Goal: Information Seeking & Learning: Learn about a topic

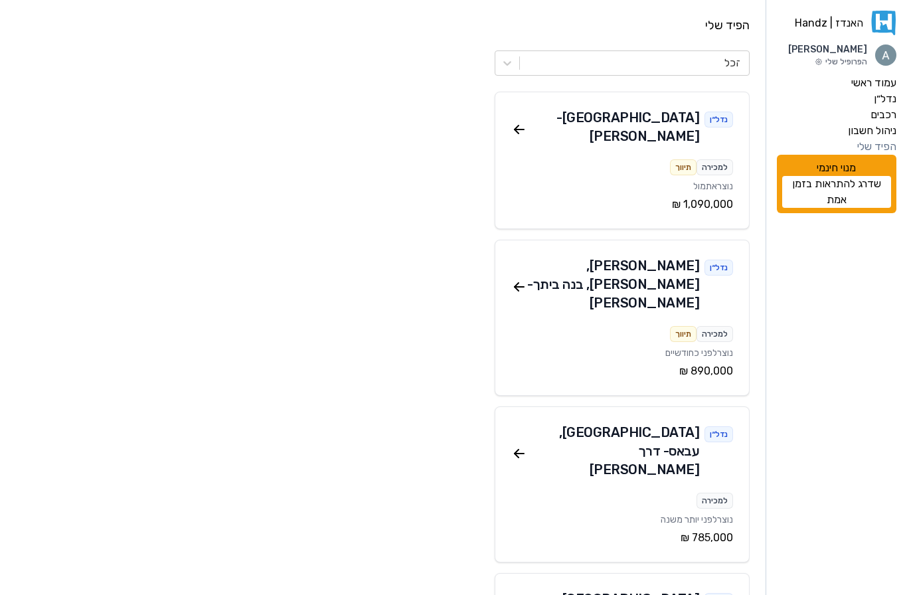
scroll to position [517, 0]
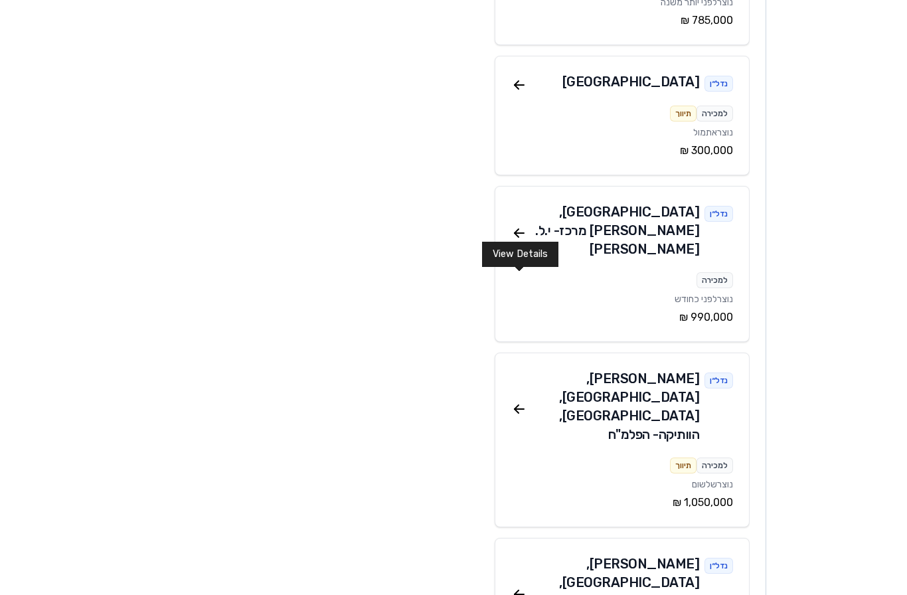
click at [519, 401] on icon at bounding box center [519, 409] width 16 height 16
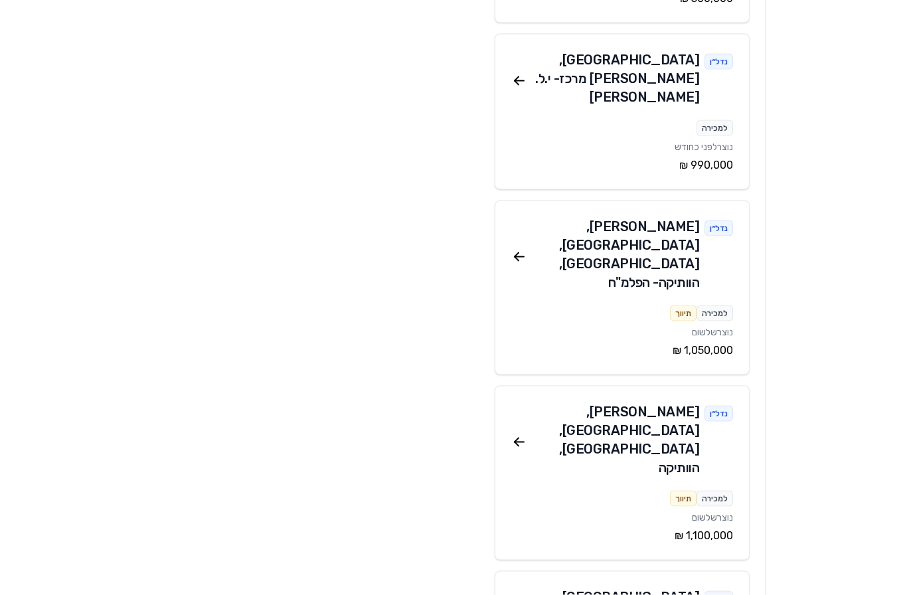
scroll to position [676, 0]
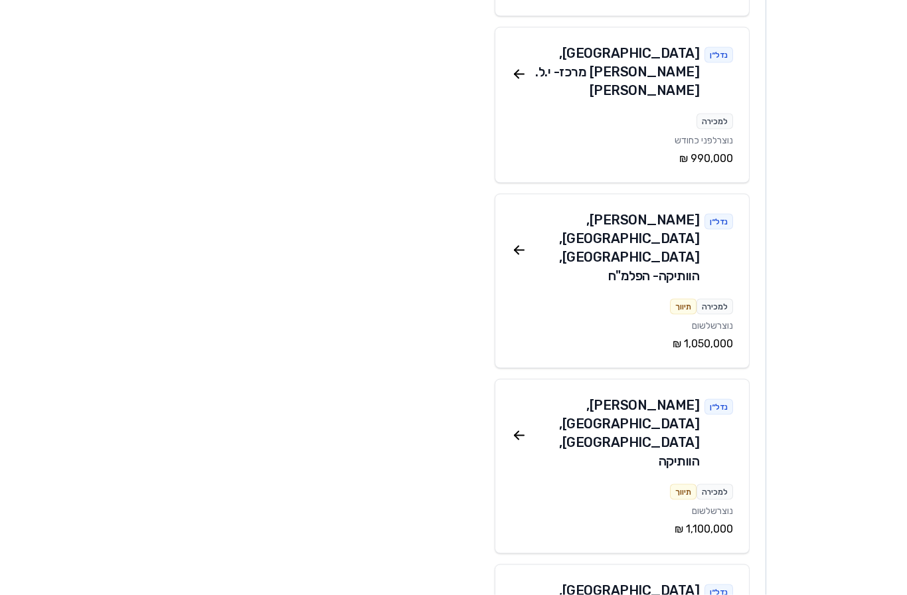
click at [521, 396] on div "נדל״ן קרית ביאליק , [GEOGRAPHIC_DATA], [GEOGRAPHIC_DATA], הוותיקה" at bounding box center [622, 436] width 222 height 80
click at [518, 431] on icon at bounding box center [516, 433] width 4 height 4
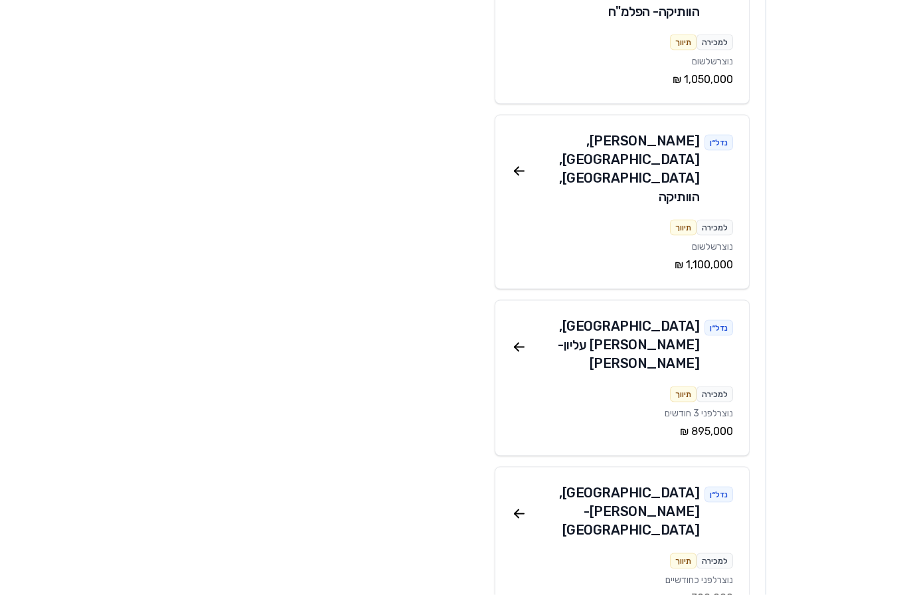
scroll to position [940, 0]
click at [518, 505] on icon at bounding box center [519, 513] width 16 height 16
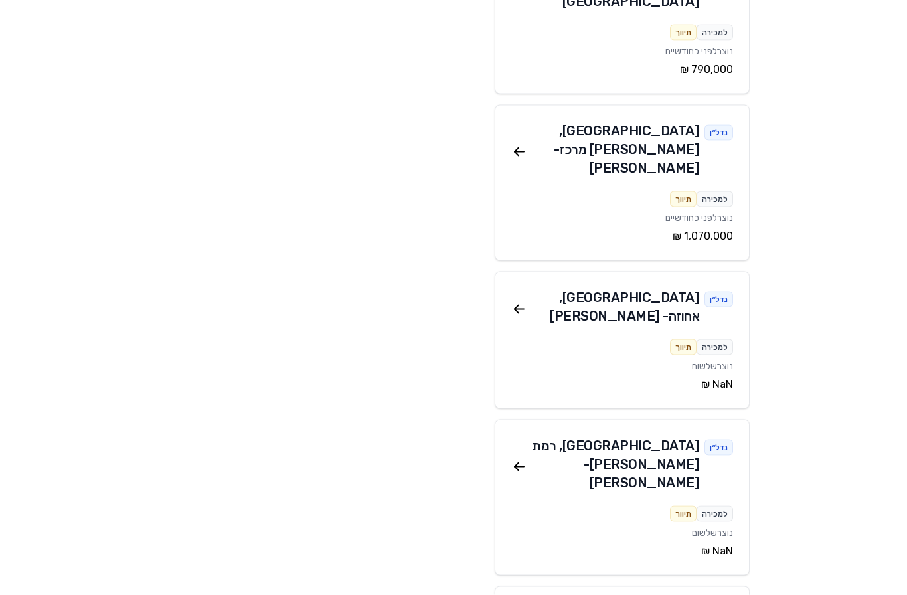
scroll to position [1469, 0]
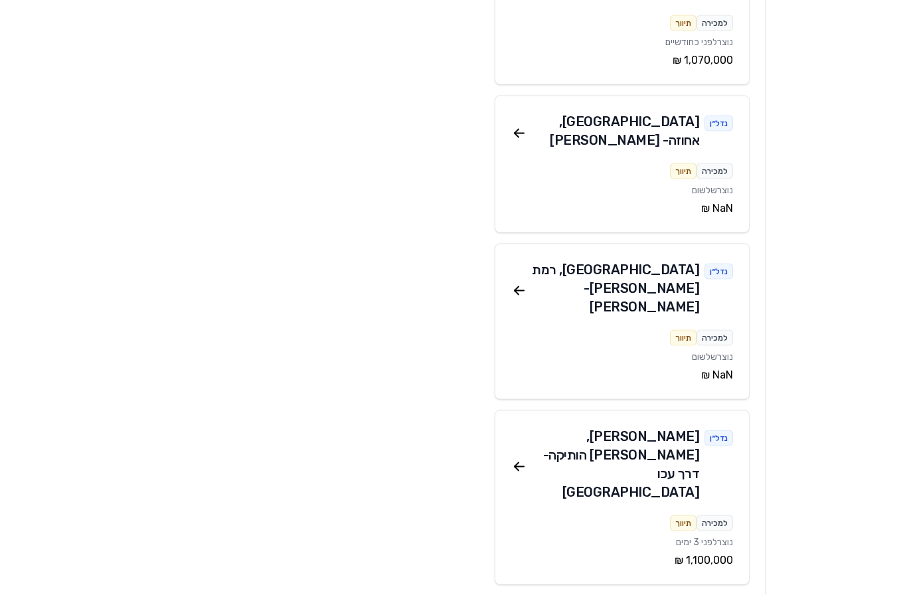
scroll to position [1661, 0]
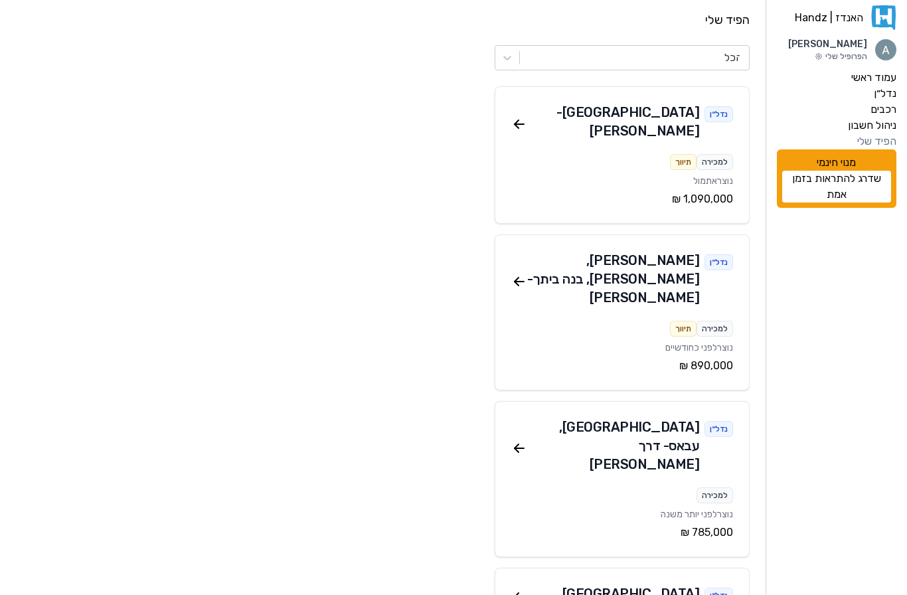
scroll to position [5, 0]
click at [677, 417] on div "[GEOGRAPHIC_DATA] , עבאס - דרך [PERSON_NAME]" at bounding box center [613, 445] width 173 height 56
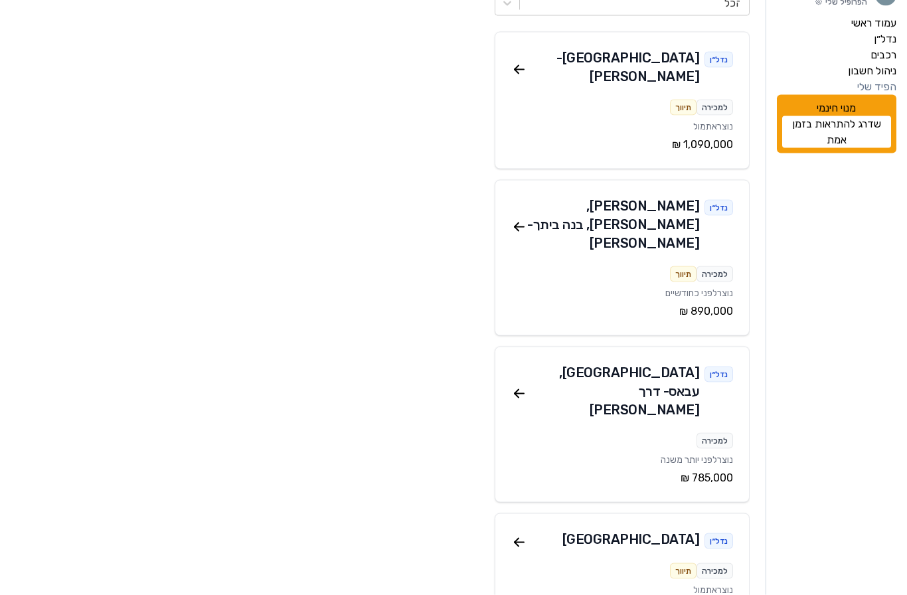
scroll to position [60, 0]
click at [518, 393] on icon at bounding box center [518, 393] width 9 height 0
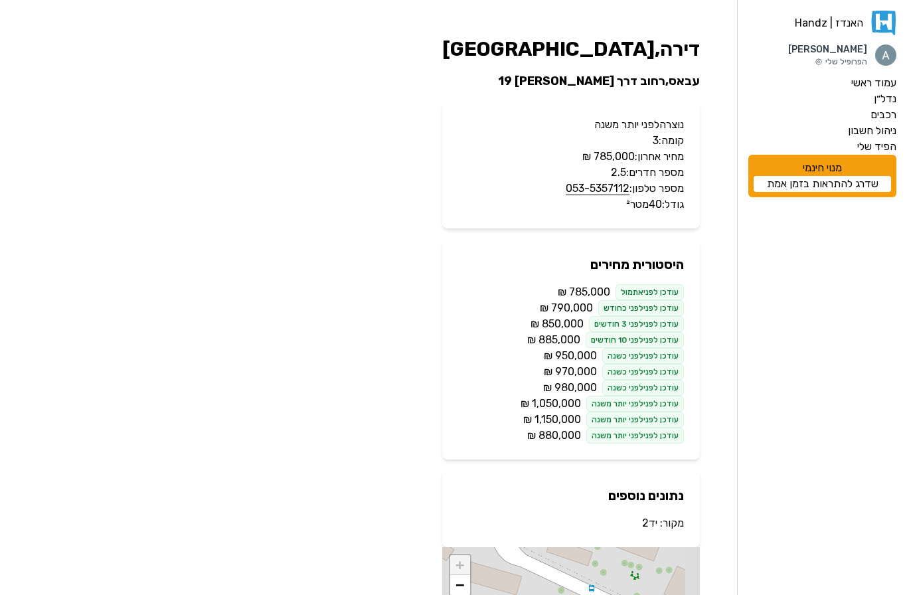
click at [568, 419] on span "‏1,150,000 ‏₪" at bounding box center [552, 420] width 58 height 16
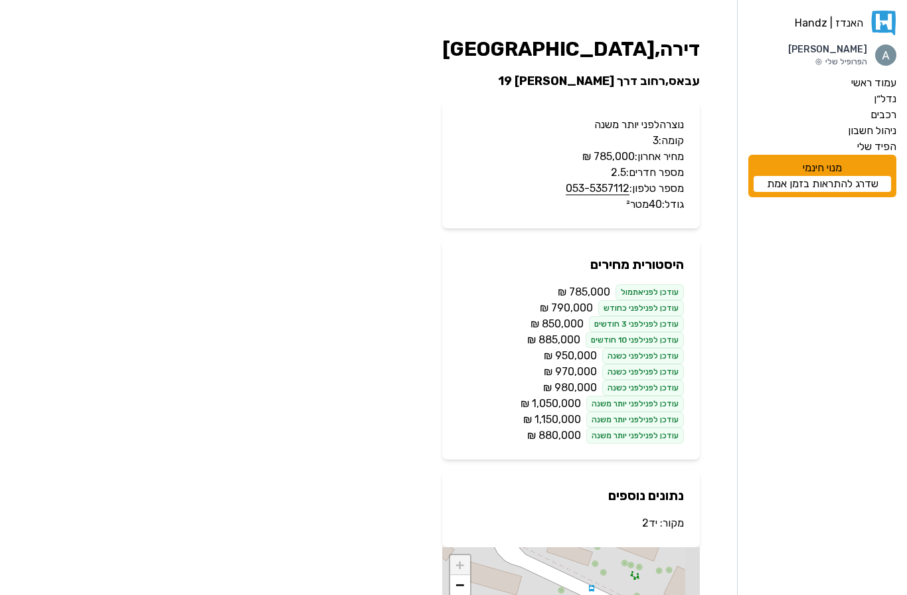
click at [568, 419] on span "‏1,150,000 ‏₪" at bounding box center [552, 420] width 58 height 16
click at [569, 419] on span "‏1,150,000 ‏₪" at bounding box center [552, 420] width 58 height 16
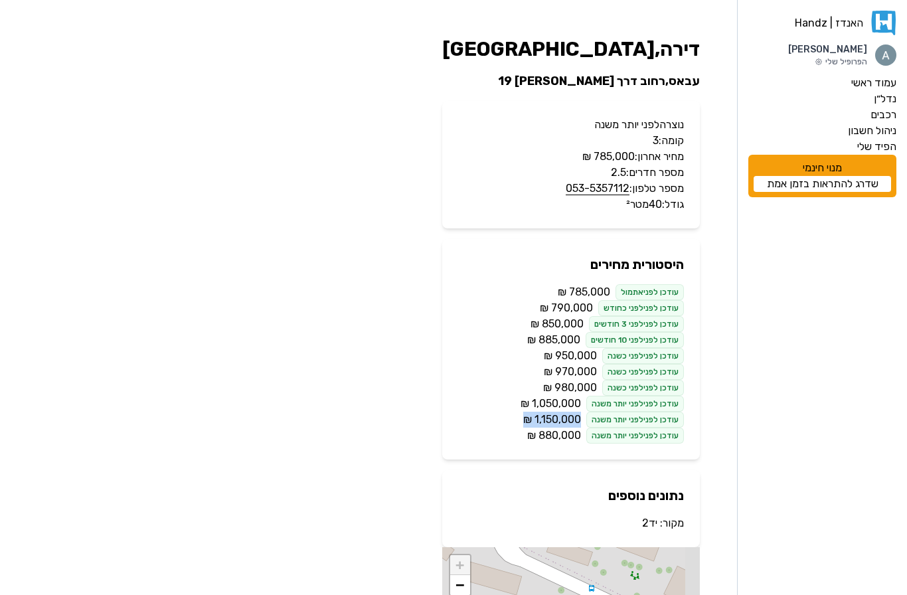
click at [569, 419] on span "‏1,150,000 ‏₪" at bounding box center [552, 420] width 58 height 16
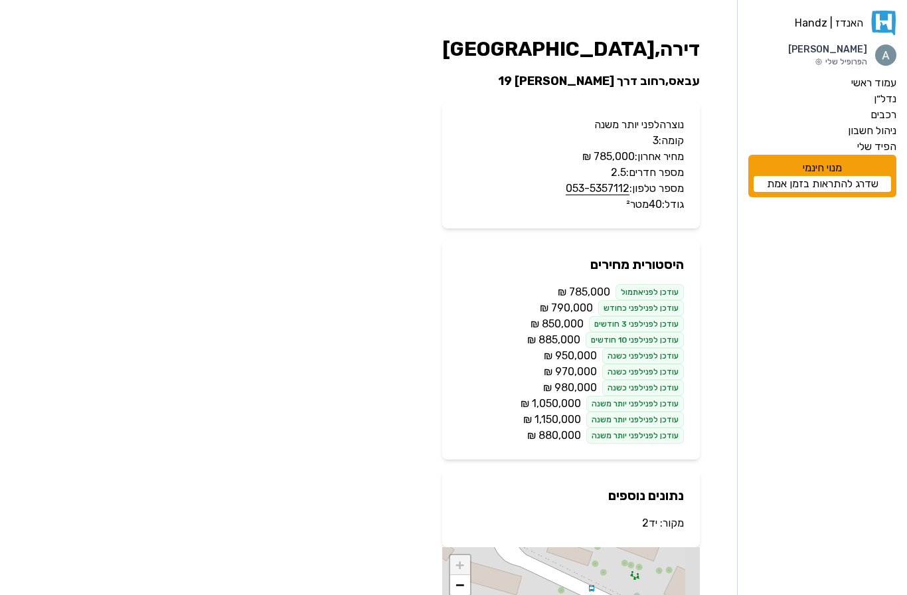
click at [569, 419] on span "‏1,150,000 ‏₪" at bounding box center [552, 420] width 58 height 16
click at [592, 415] on div "עודכן לפני לפני יותר משנה" at bounding box center [635, 420] width 98 height 16
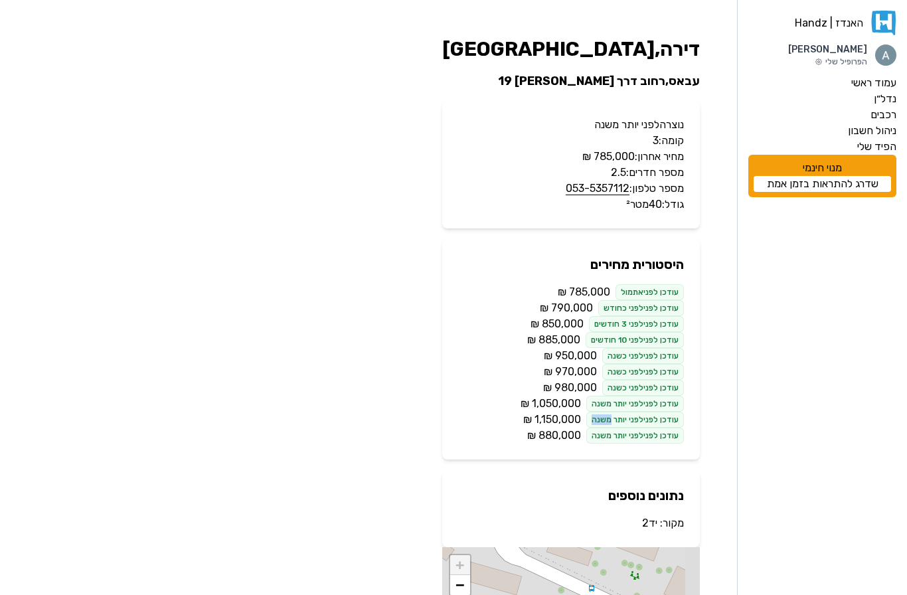
click at [592, 415] on div "עודכן לפני לפני יותר משנה" at bounding box center [635, 420] width 98 height 16
click at [605, 435] on div "עודכן לפני לפני יותר משנה" at bounding box center [635, 435] width 98 height 16
click at [550, 434] on span "‏880,000 ‏₪" at bounding box center [554, 435] width 54 height 16
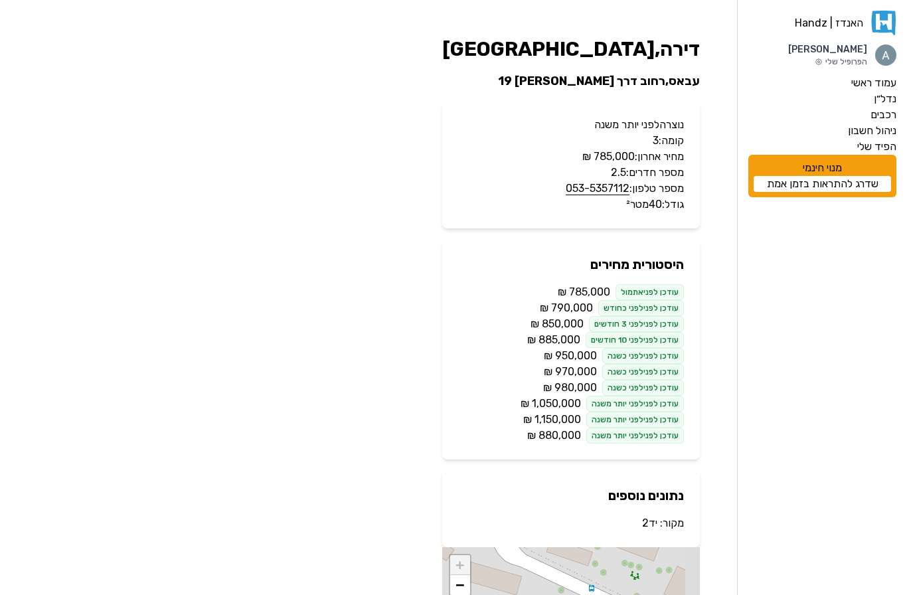
click at [550, 434] on span "‏880,000 ‏₪" at bounding box center [554, 435] width 54 height 16
click at [558, 419] on span "‏1,150,000 ‏₪" at bounding box center [552, 420] width 58 height 16
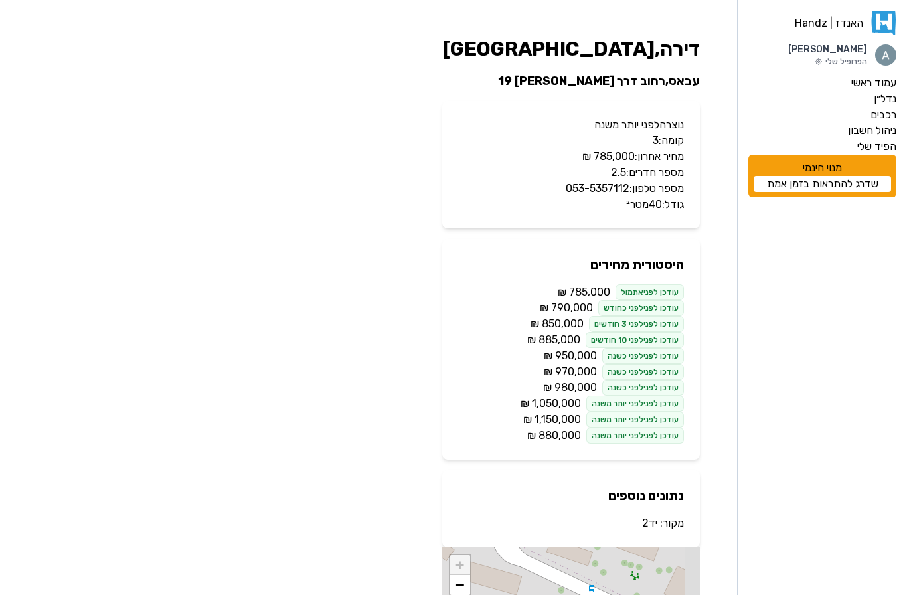
click at [558, 419] on span "‏1,150,000 ‏₪" at bounding box center [552, 420] width 58 height 16
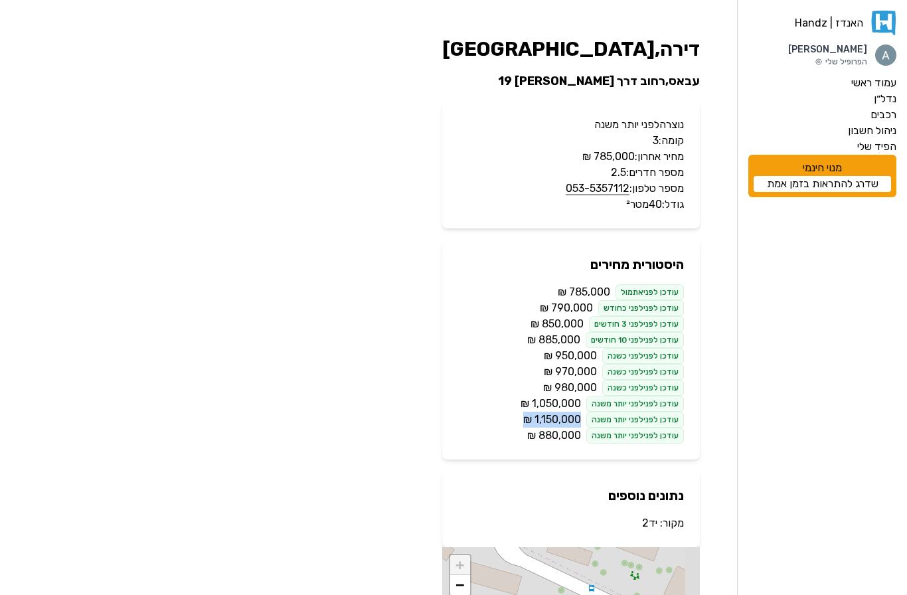
click at [558, 419] on span "‏1,150,000 ‏₪" at bounding box center [552, 420] width 58 height 16
click at [570, 403] on span "‏1,050,000 ‏₪" at bounding box center [550, 404] width 60 height 16
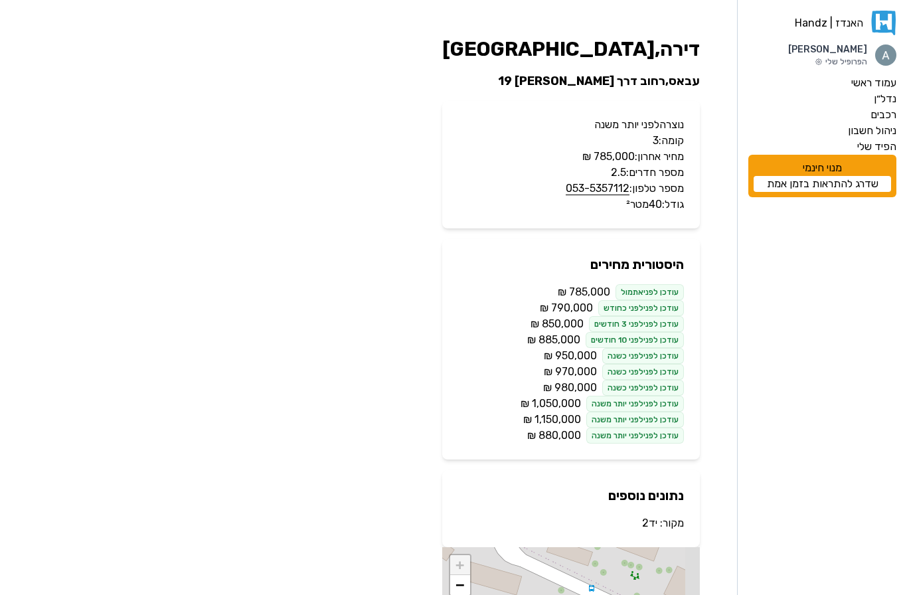
click at [570, 403] on span "‏1,050,000 ‏₪" at bounding box center [550, 404] width 60 height 16
click at [577, 387] on span "‏980,000 ‏₪" at bounding box center [570, 388] width 54 height 16
click at [577, 372] on span "‏970,000 ‏₪" at bounding box center [570, 372] width 53 height 16
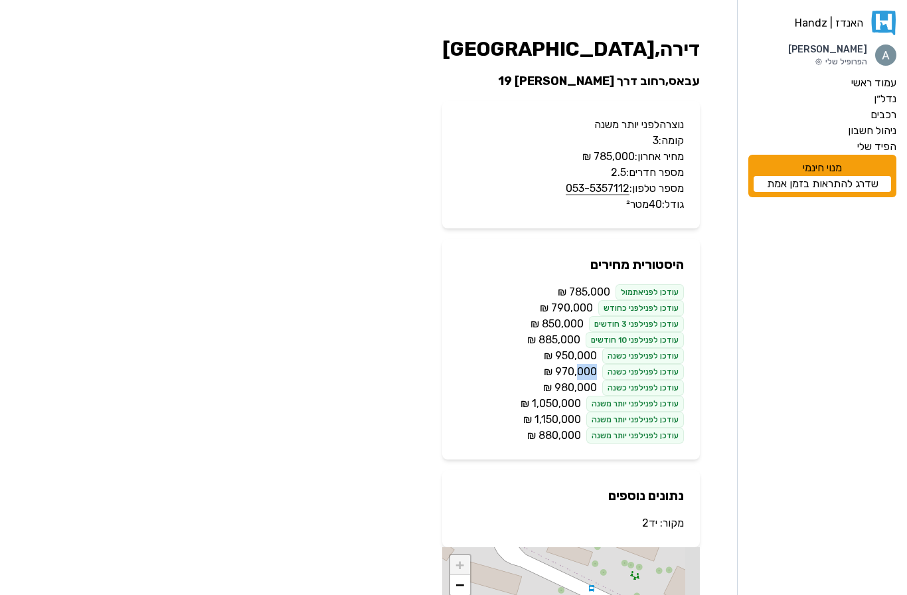
click at [581, 355] on span "‏950,000 ‏₪" at bounding box center [570, 356] width 53 height 16
click at [576, 339] on span "‏885,000 ‏₪" at bounding box center [553, 340] width 53 height 16
click at [576, 323] on span "‏850,000 ‏₪" at bounding box center [556, 324] width 53 height 16
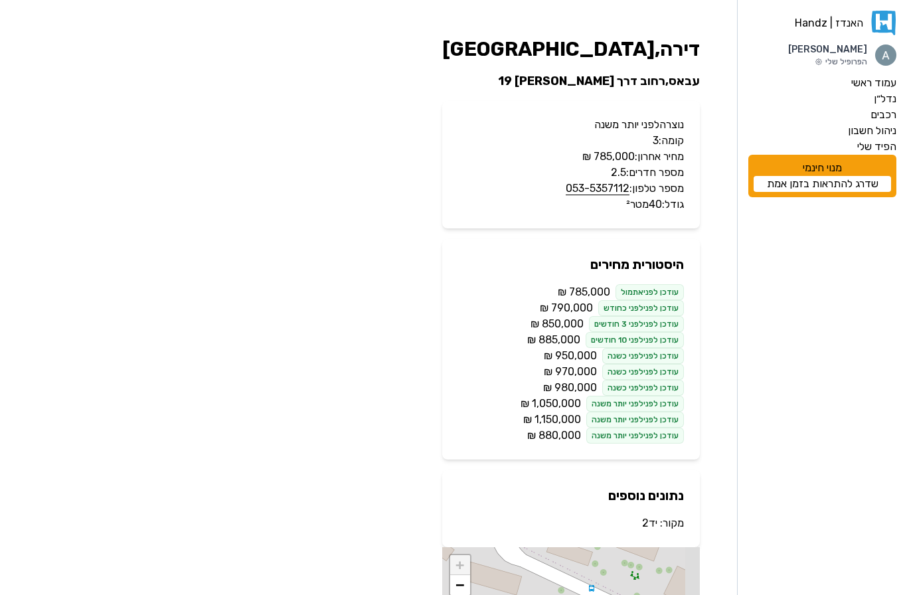
click at [576, 323] on span "‏850,000 ‏₪" at bounding box center [556, 324] width 53 height 16
click at [580, 307] on span "‏790,000 ‏₪" at bounding box center [566, 308] width 53 height 16
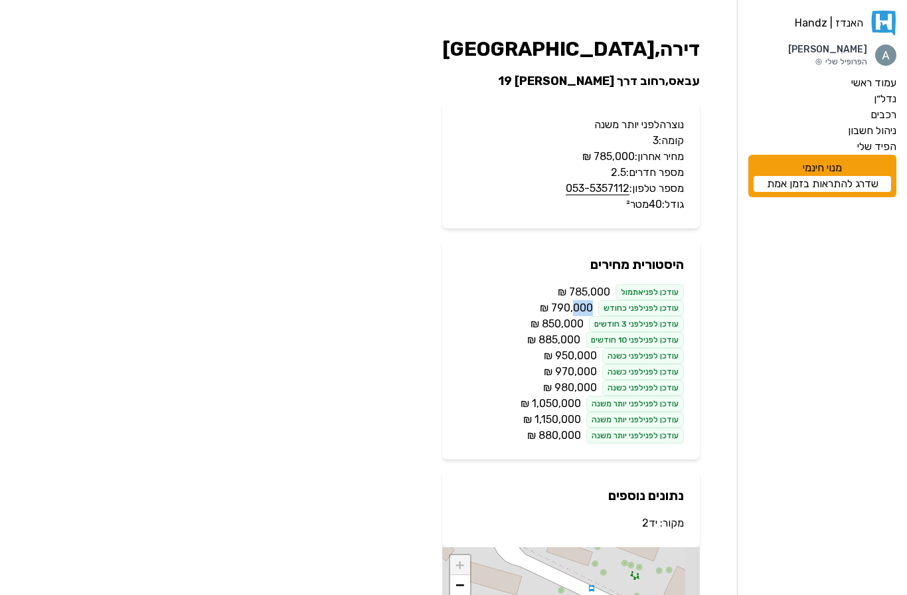
click at [585, 291] on span "‏785,000 ‏₪" at bounding box center [584, 292] width 52 height 16
click at [789, 297] on aside "[PERSON_NAME] | Handz [PERSON_NAME] הפרופיל שלי עמוד ראשי נדל״ן רכבים ניהול חשב…" at bounding box center [822, 411] width 170 height 822
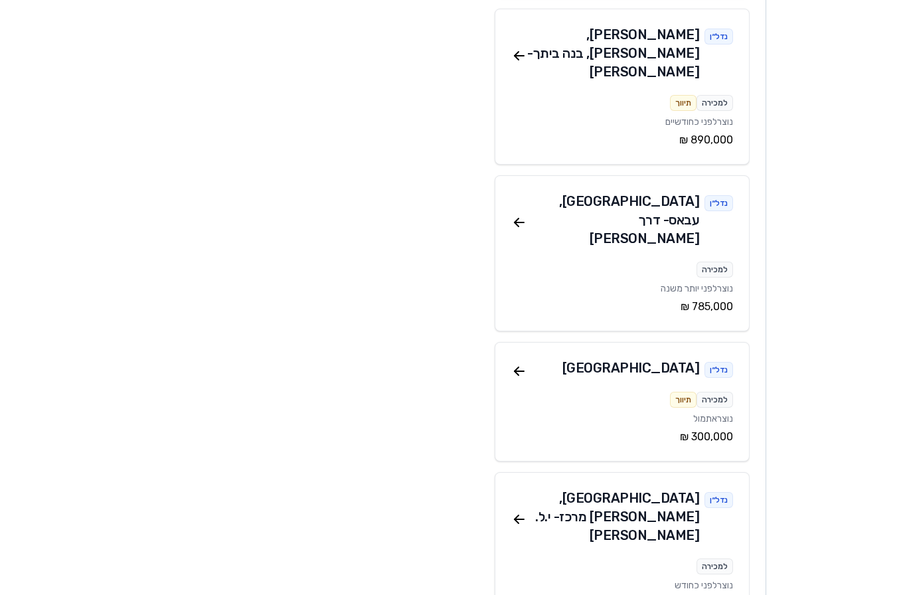
scroll to position [238, 0]
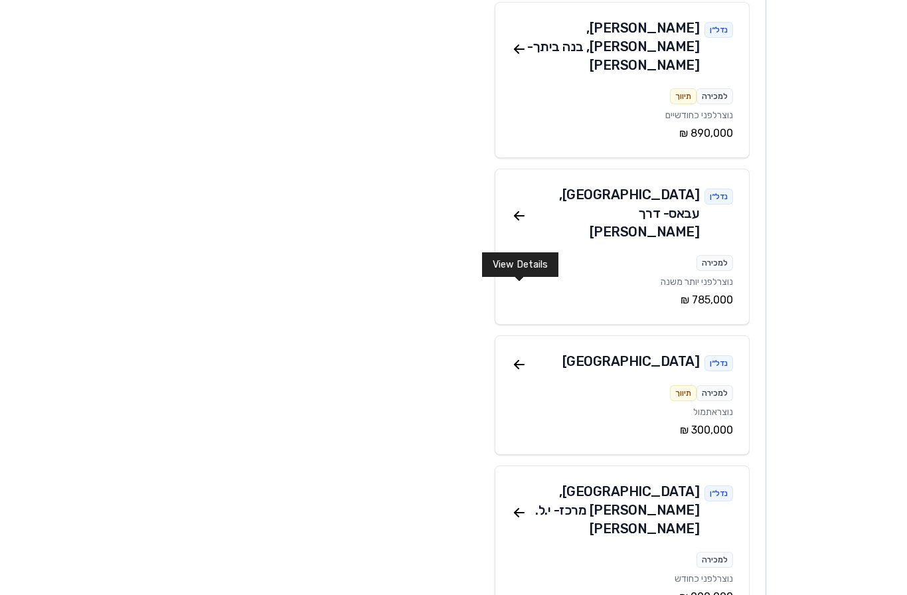
click at [514, 356] on icon at bounding box center [519, 364] width 16 height 16
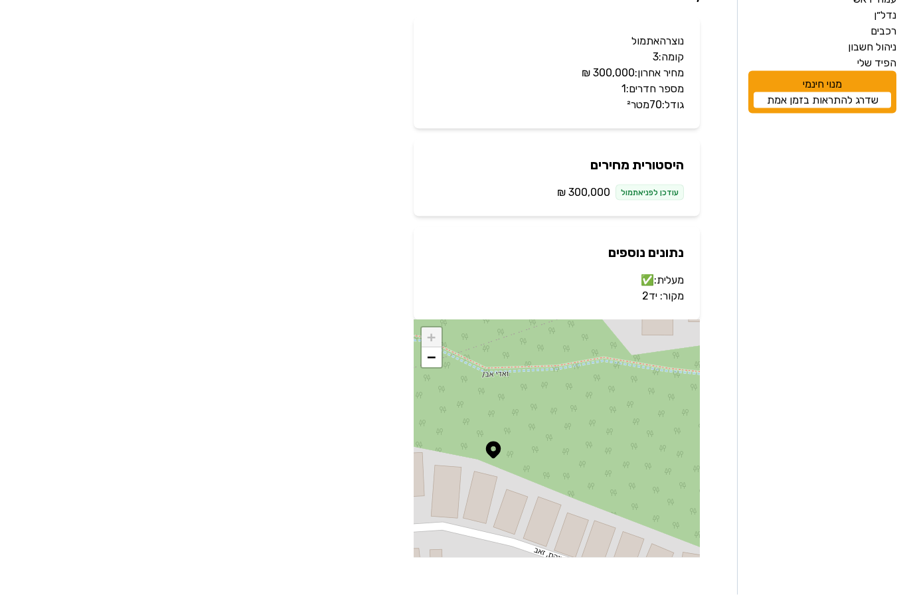
scroll to position [106, 0]
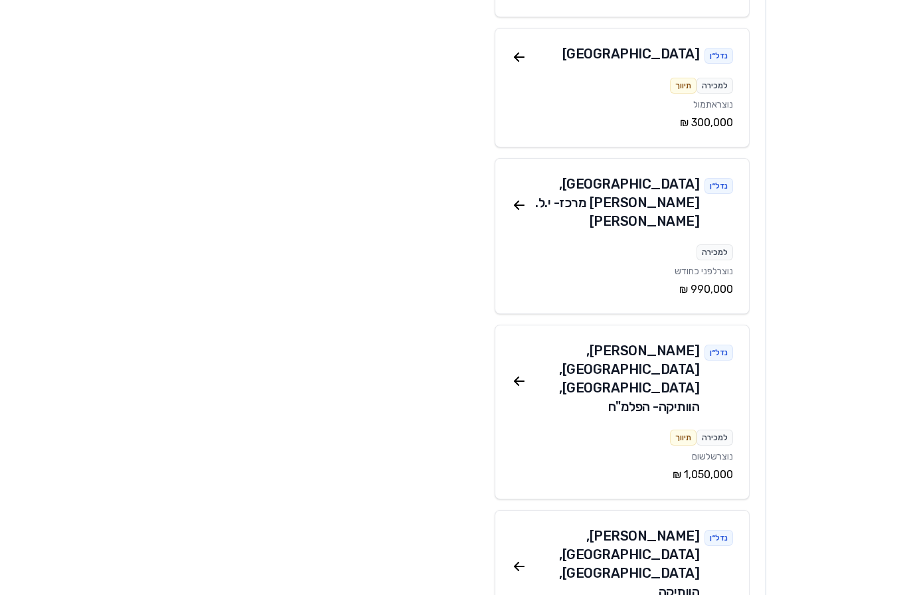
scroll to position [546, 0]
click at [521, 380] on icon at bounding box center [518, 380] width 9 height 0
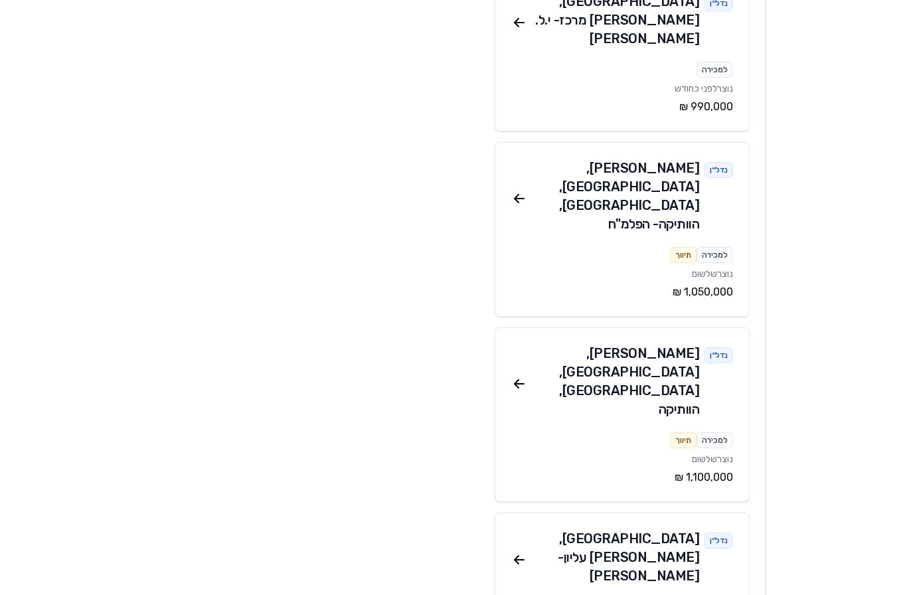
scroll to position [736, 0]
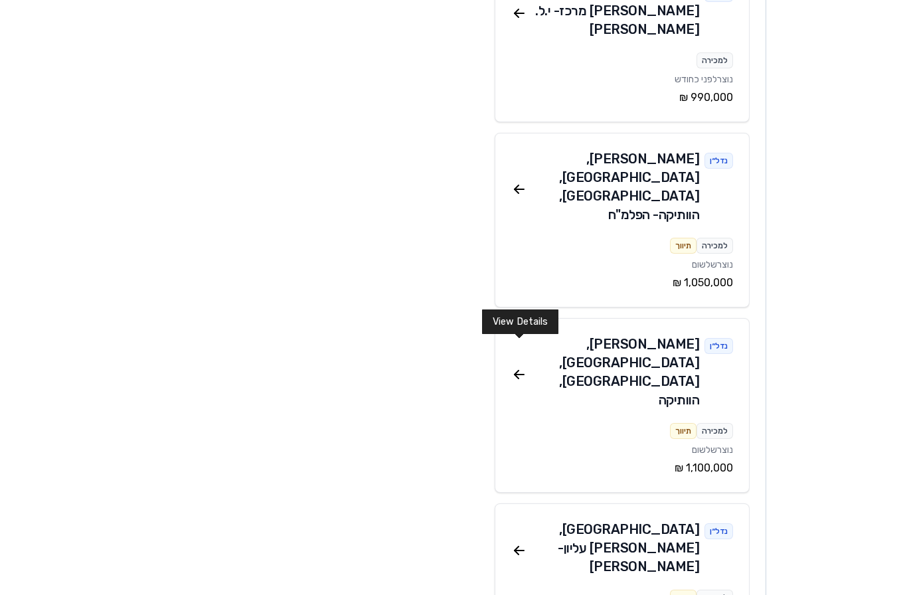
click at [512, 542] on icon at bounding box center [519, 550] width 16 height 16
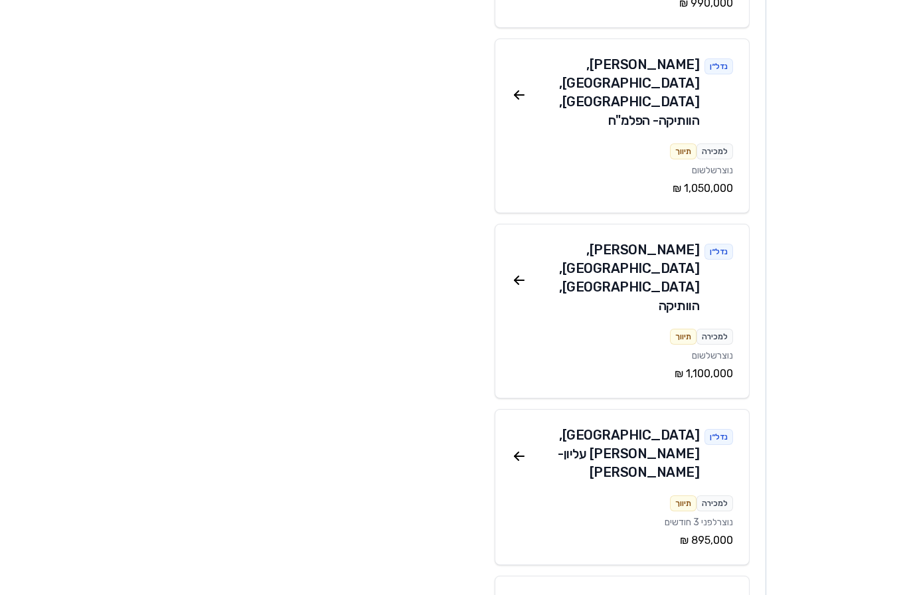
scroll to position [833, 0]
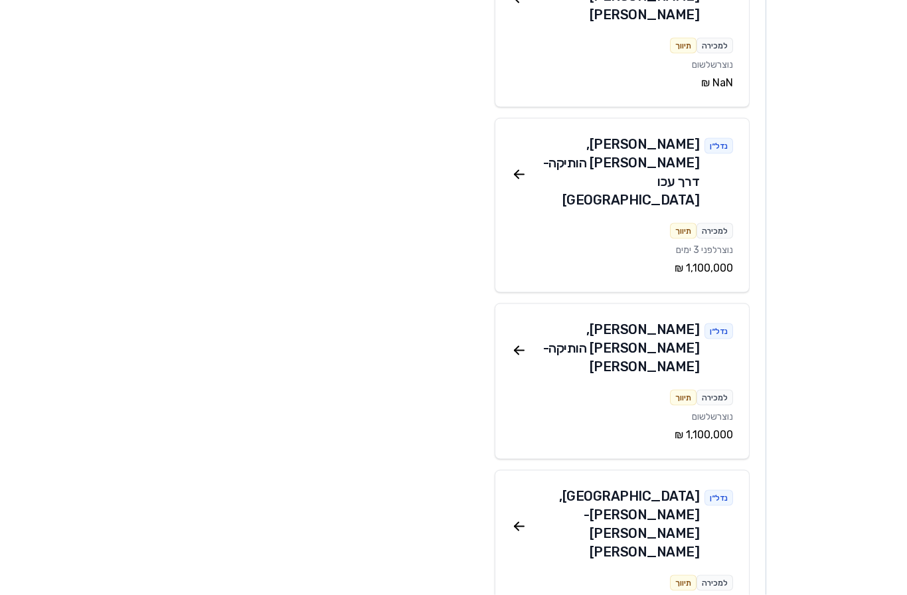
scroll to position [2144, 0]
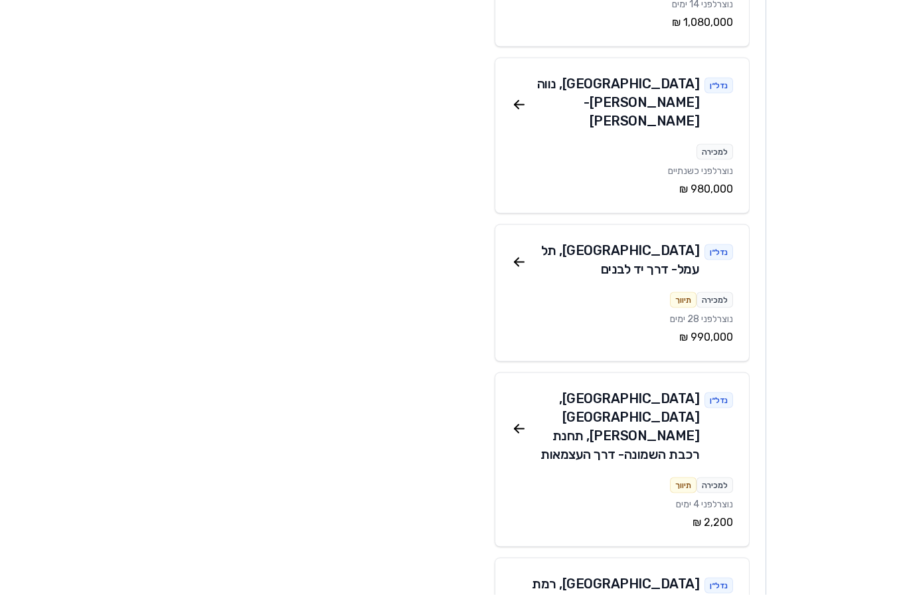
scroll to position [3186, 0]
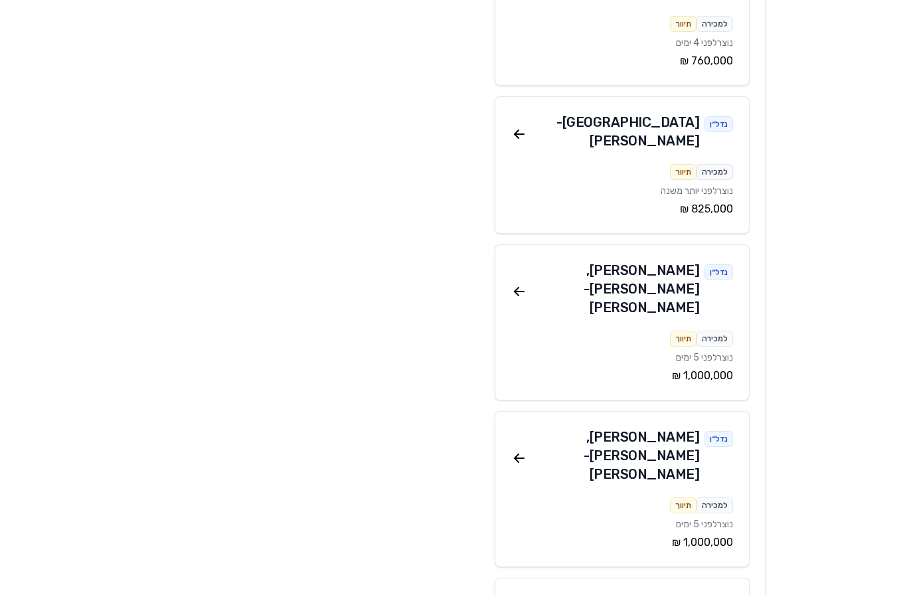
scroll to position [4125, 0]
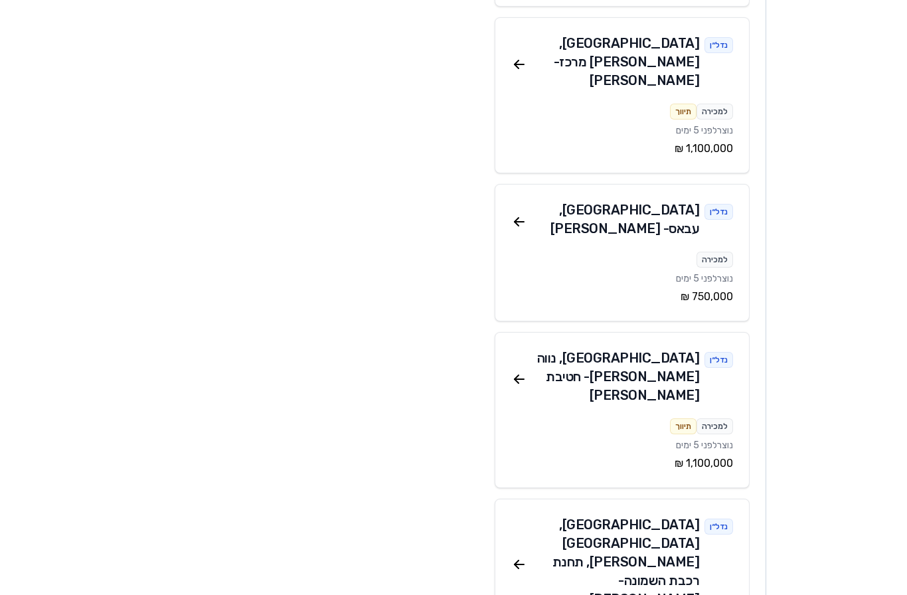
scroll to position [5004, 0]
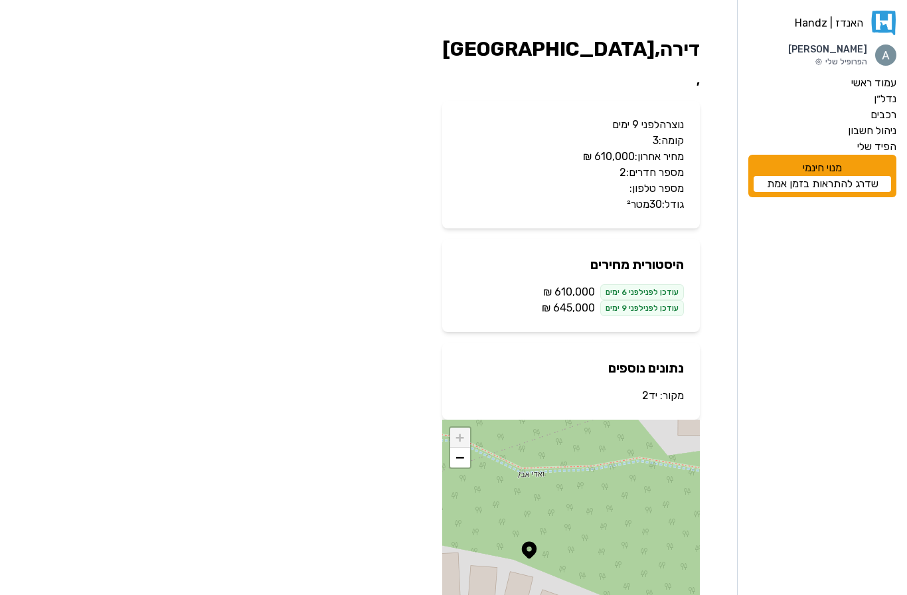
scroll to position [54, 0]
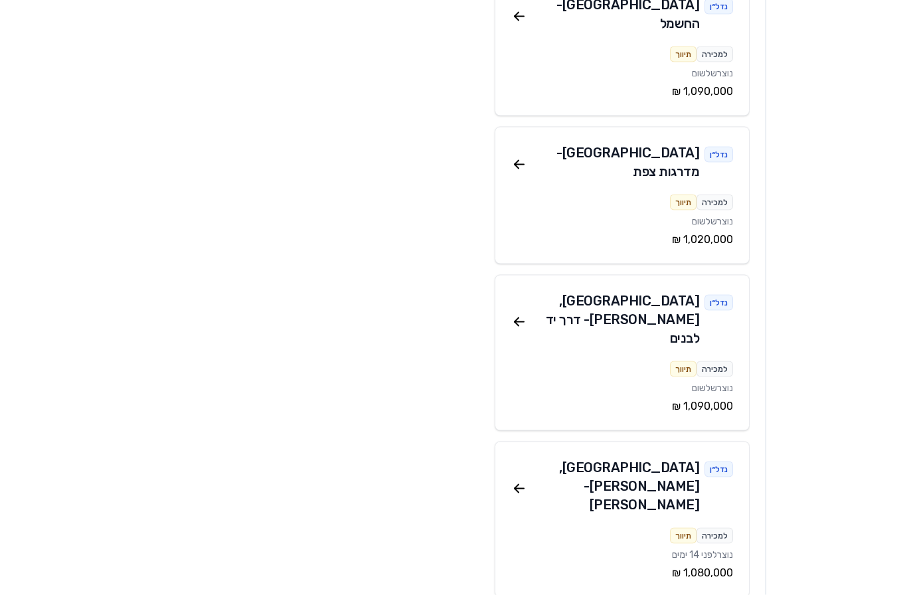
scroll to position [2614, 0]
